Goal: Transaction & Acquisition: Register for event/course

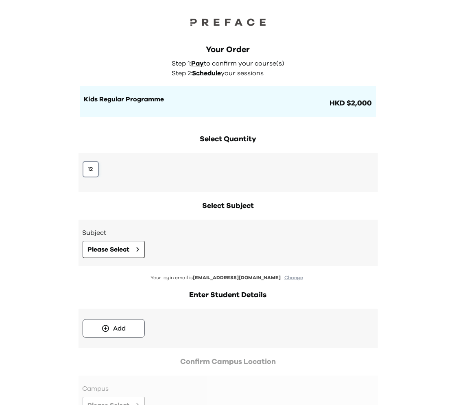
click at [93, 170] on button "12" at bounding box center [91, 169] width 16 height 16
click at [100, 254] on button "Please Select" at bounding box center [114, 249] width 62 height 17
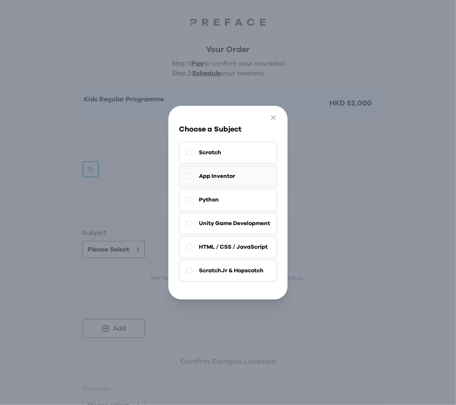
click at [228, 176] on span "App Inventor" at bounding box center [217, 176] width 36 height 8
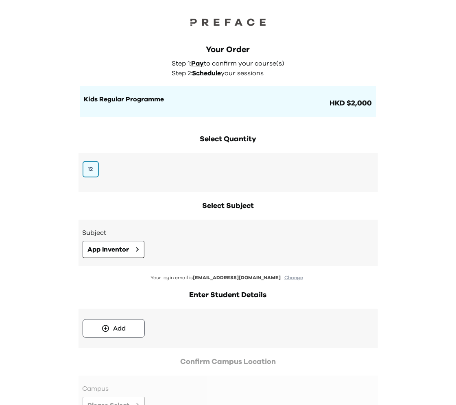
click at [116, 317] on div "Add" at bounding box center [228, 328] width 291 height 23
click at [116, 326] on div "Add" at bounding box center [119, 328] width 13 height 10
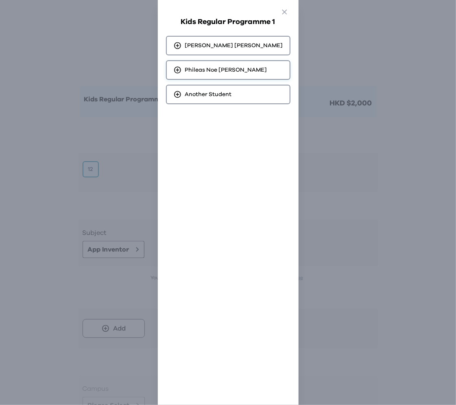
click at [234, 61] on div "[PERSON_NAME]" at bounding box center [228, 70] width 124 height 20
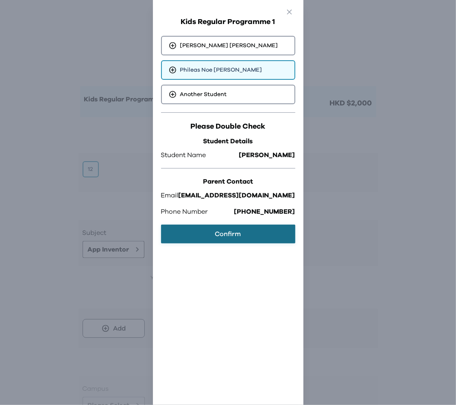
click at [227, 226] on button "Confirm" at bounding box center [228, 234] width 134 height 19
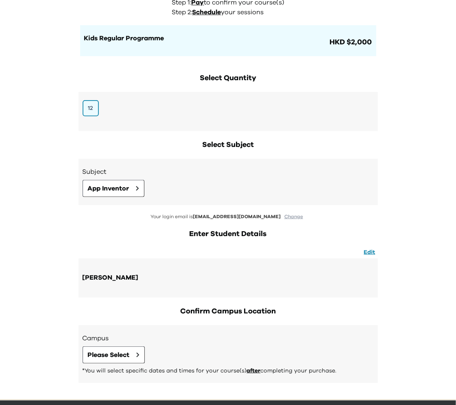
scroll to position [90, 0]
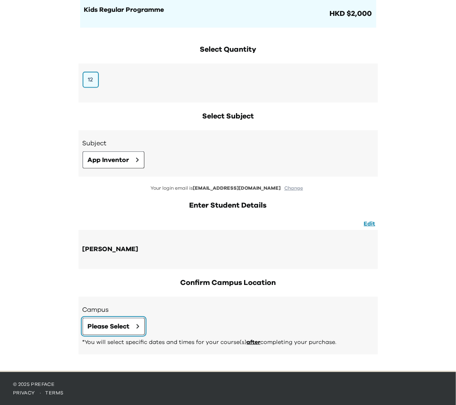
click at [133, 326] on button "Please Select" at bounding box center [114, 326] width 62 height 17
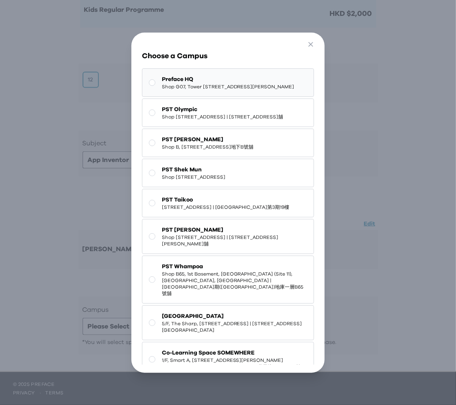
click at [219, 90] on span "Shop G07, Tower [STREET_ADDRESS][PERSON_NAME]" at bounding box center [228, 86] width 133 height 7
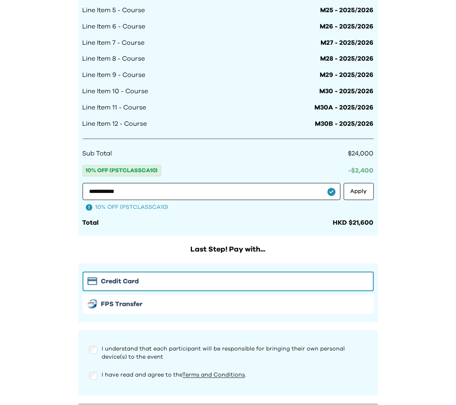
scroll to position [630, 0]
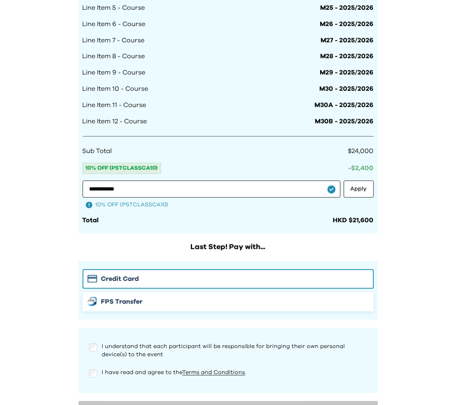
click at [118, 301] on span "FPS Transfer" at bounding box center [121, 302] width 41 height 10
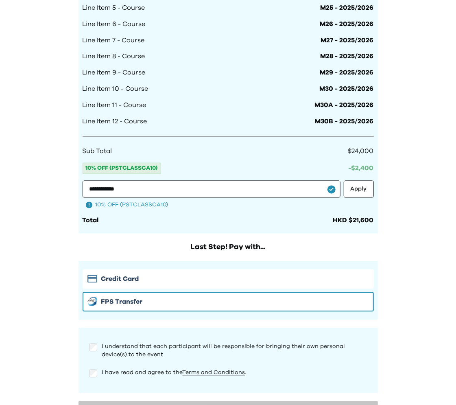
click at [95, 365] on div "I understand that each participant will be responsible for bringing their own p…" at bounding box center [228, 360] width 291 height 49
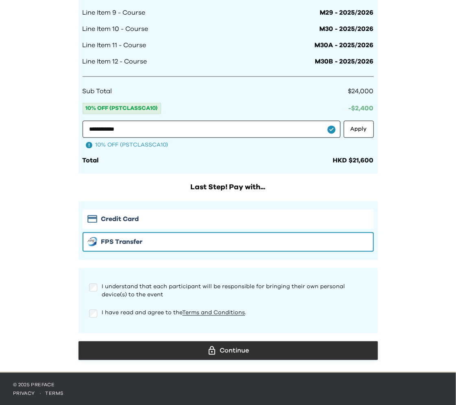
click at [197, 354] on div "Continue" at bounding box center [228, 350] width 286 height 12
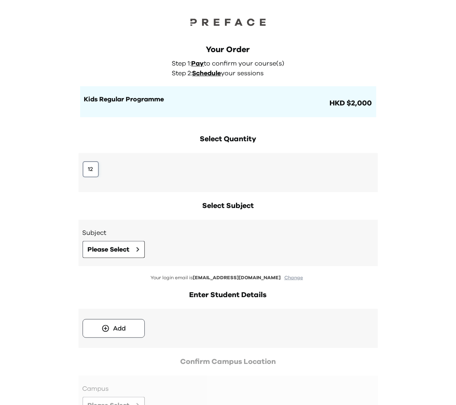
click at [90, 170] on button "12" at bounding box center [91, 169] width 16 height 16
click at [127, 245] on span "Please Select" at bounding box center [109, 250] width 42 height 10
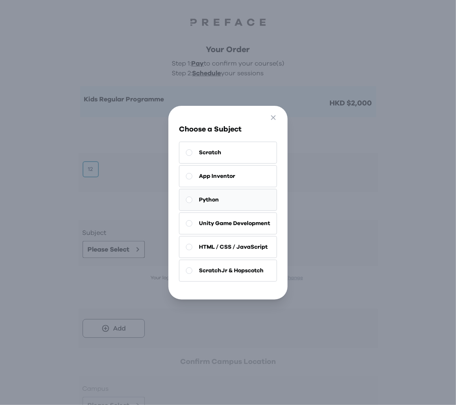
click at [224, 204] on button "Python" at bounding box center [228, 200] width 98 height 22
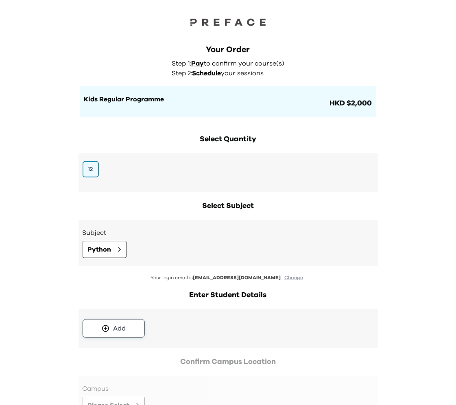
click at [123, 329] on div "Add" at bounding box center [119, 328] width 13 height 10
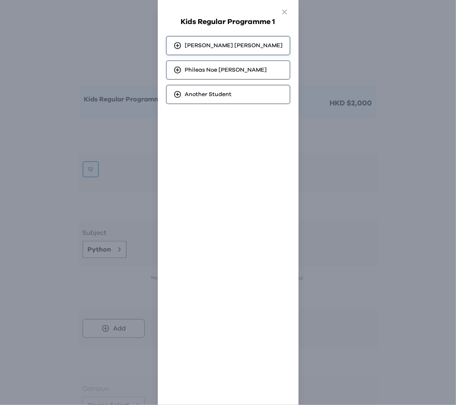
click at [221, 48] on span "Kiana Celine Nguyen Huu" at bounding box center [234, 45] width 98 height 8
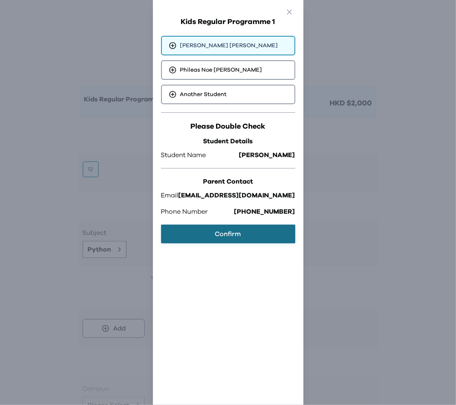
click at [214, 238] on button "Confirm" at bounding box center [228, 234] width 134 height 19
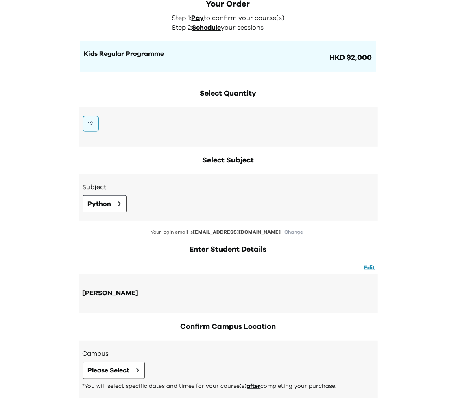
scroll to position [90, 0]
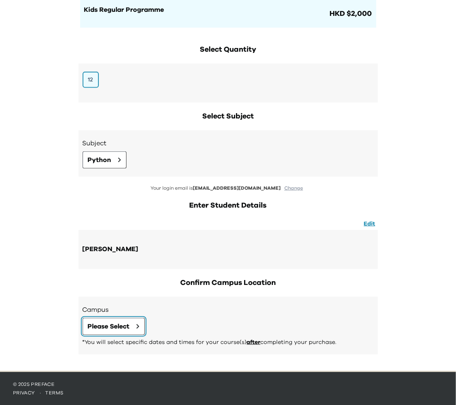
click at [130, 321] on span "Please Select" at bounding box center [109, 326] width 42 height 10
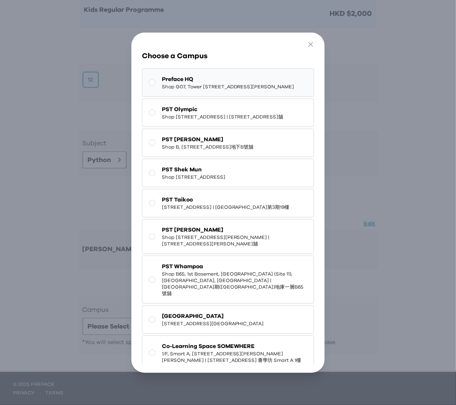
click at [193, 90] on span "Shop G07, Tower [STREET_ADDRESS][PERSON_NAME]" at bounding box center [228, 86] width 133 height 7
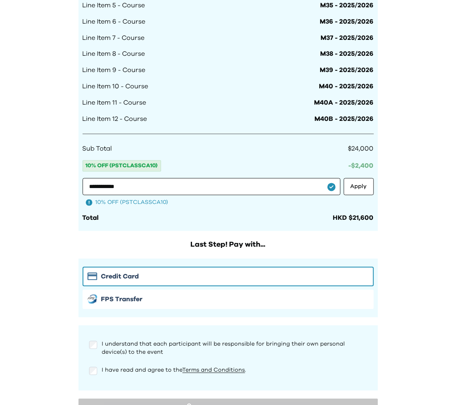
scroll to position [636, 0]
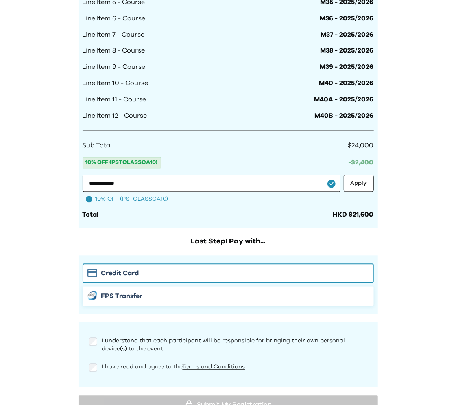
click at [115, 296] on span "FPS Transfer" at bounding box center [121, 296] width 41 height 10
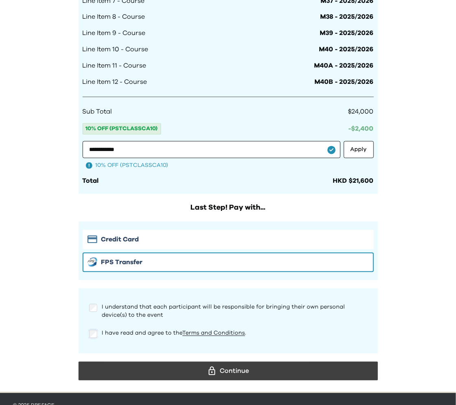
scroll to position [690, 0]
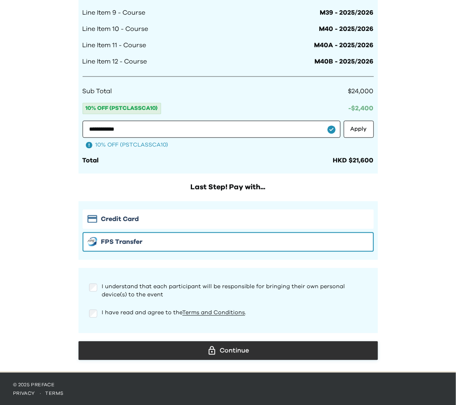
click at [208, 347] on icon at bounding box center [212, 350] width 10 height 10
